Goal: Task Accomplishment & Management: Use online tool/utility

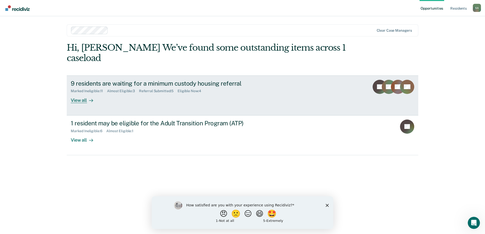
click at [158, 89] on div "9 residents are waiting for a minimum custody housing referral Marked Ineligibl…" at bounding box center [166, 91] width 190 height 23
